Goal: Task Accomplishment & Management: Manage account settings

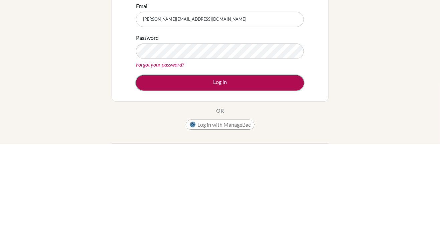
click at [257, 163] on button "Log in" at bounding box center [220, 168] width 168 height 15
